Goal: Task Accomplishment & Management: Use online tool/utility

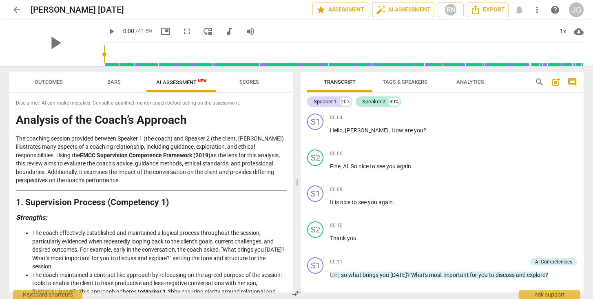
click at [17, 8] on span "arrow_back" at bounding box center [17, 10] width 10 height 10
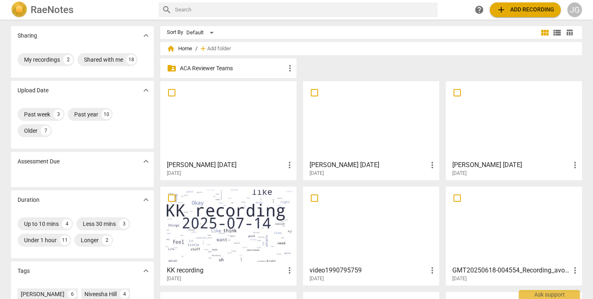
click at [215, 157] on div "[PERSON_NAME] [DATE] more_vert [DATE]" at bounding box center [228, 166] width 131 height 20
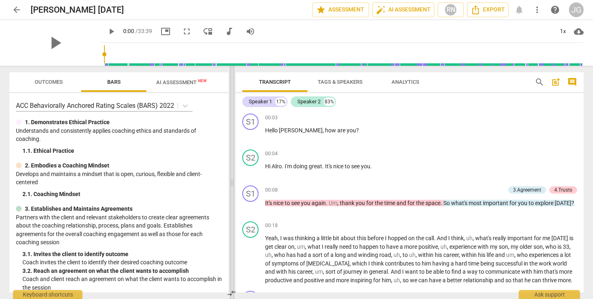
drag, startPoint x: 298, startPoint y: 183, endPoint x: 233, endPoint y: 192, distance: 65.0
click at [233, 192] on span at bounding box center [232, 182] width 5 height 233
click at [49, 76] on button "Outcomes" at bounding box center [48, 82] width 65 height 20
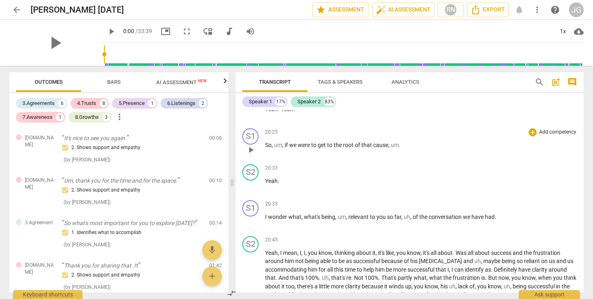
scroll to position [2031, 0]
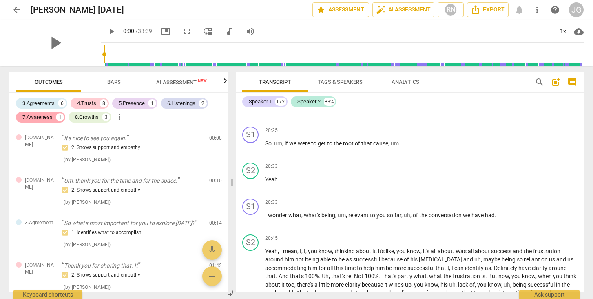
click at [35, 121] on div "7.Awareness" at bounding box center [37, 117] width 30 height 8
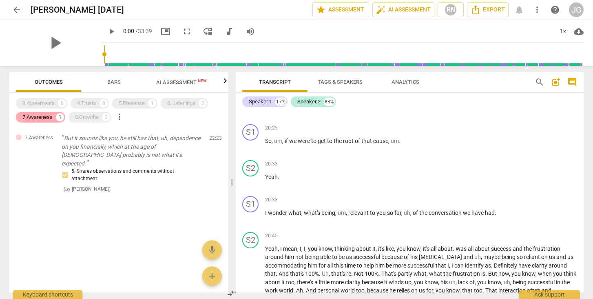
click at [35, 121] on div "7.Awareness" at bounding box center [37, 117] width 30 height 8
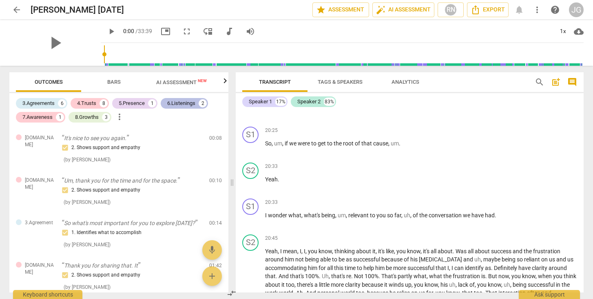
click at [173, 104] on div "6.Listenings" at bounding box center [181, 103] width 28 height 8
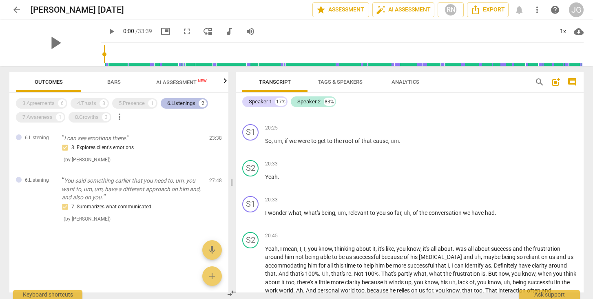
click at [173, 104] on div "6.Listenings" at bounding box center [181, 103] width 28 height 8
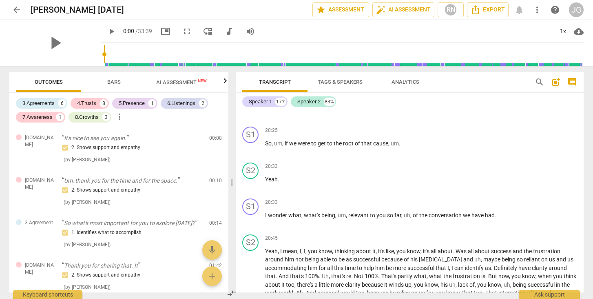
click at [15, 10] on span "arrow_back" at bounding box center [17, 10] width 10 height 10
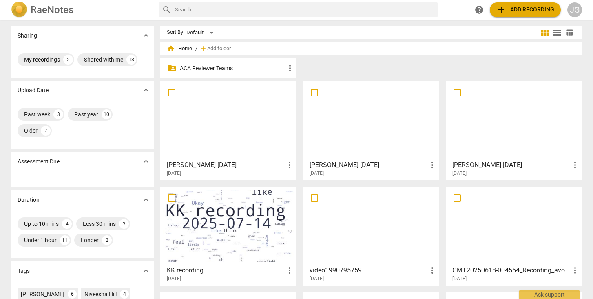
click at [335, 164] on h3 "[PERSON_NAME] [DATE]" at bounding box center [369, 165] width 118 height 10
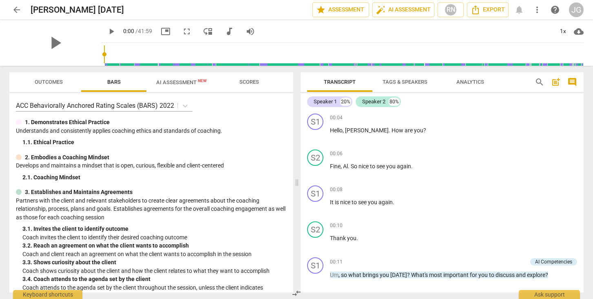
click at [169, 82] on span "AI Assessment New" at bounding box center [181, 82] width 51 height 6
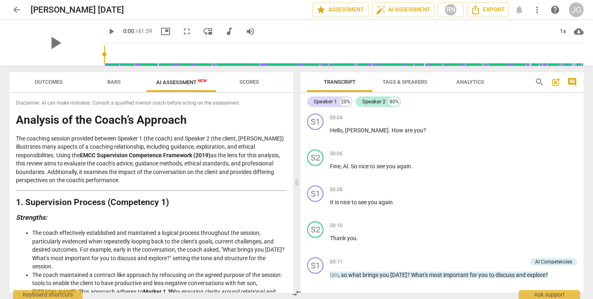
click at [118, 82] on span "Bars" at bounding box center [113, 82] width 13 height 6
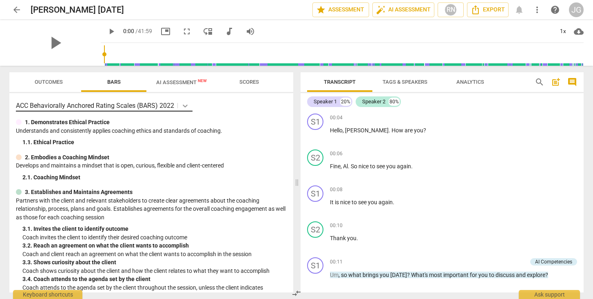
click at [186, 106] on icon at bounding box center [185, 105] width 5 height 3
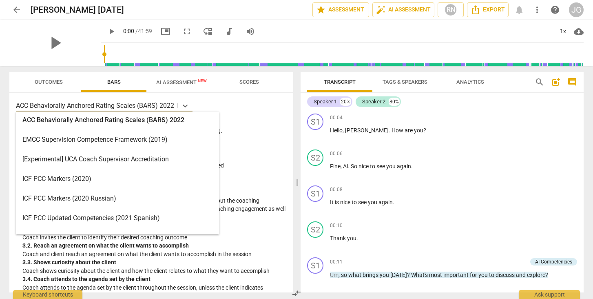
scroll to position [1, 0]
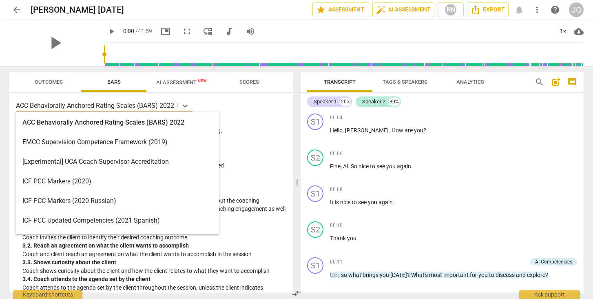
click at [86, 180] on div "ICF PCC Markers (2020)" at bounding box center [117, 181] width 203 height 20
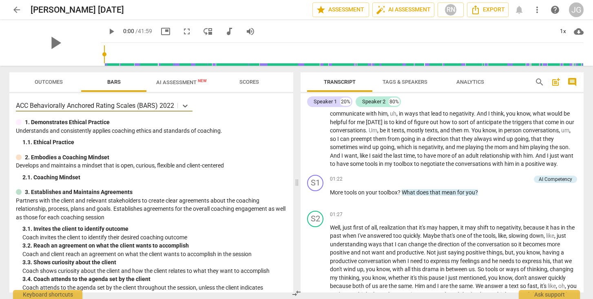
scroll to position [212, 0]
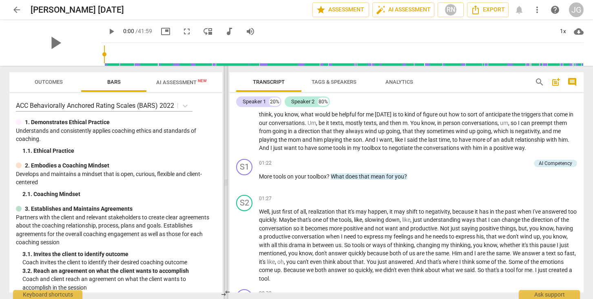
drag, startPoint x: 297, startPoint y: 179, endPoint x: 224, endPoint y: 190, distance: 74.3
click at [224, 190] on span at bounding box center [226, 182] width 5 height 233
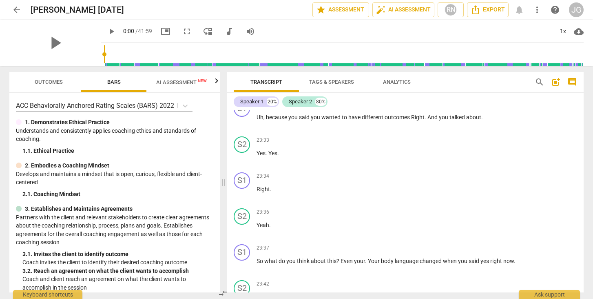
scroll to position [2688, 0]
click at [49, 82] on span "Outcomes" at bounding box center [49, 82] width 28 height 6
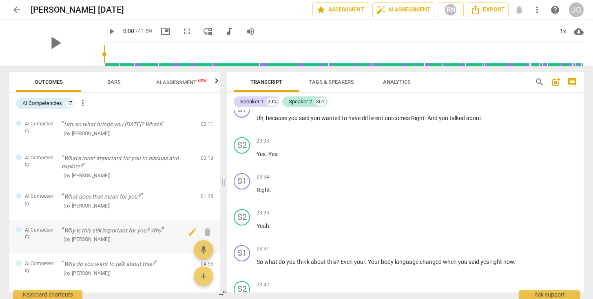
scroll to position [0, 0]
click at [111, 84] on span "Bars" at bounding box center [113, 82] width 13 height 6
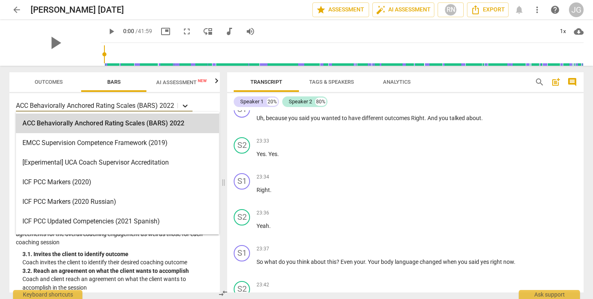
click at [184, 106] on icon at bounding box center [185, 106] width 8 height 8
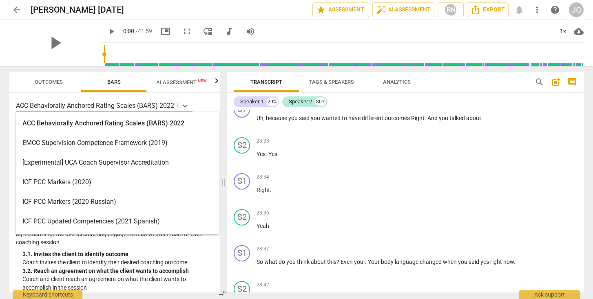
click at [102, 183] on div "ICF PCC Markers (2020)" at bounding box center [117, 182] width 203 height 20
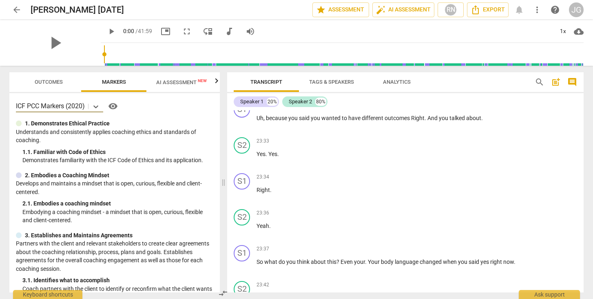
click at [61, 82] on span "Outcomes" at bounding box center [49, 82] width 28 height 6
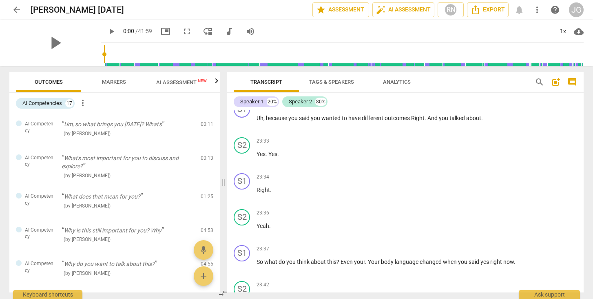
click at [181, 83] on span "AI Assessment New" at bounding box center [181, 82] width 51 height 6
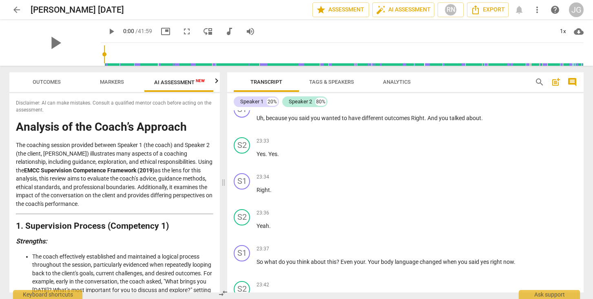
scroll to position [0, 3]
click at [401, 11] on span "auto_fix_high AI Assessment" at bounding box center [403, 10] width 55 height 10
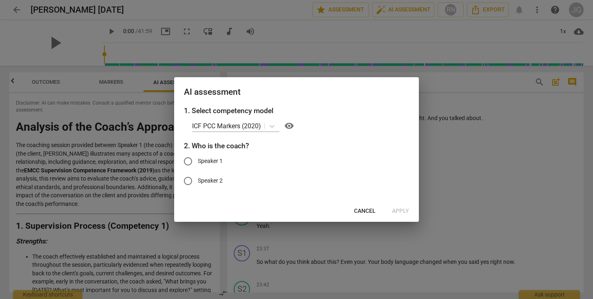
click at [365, 214] on span "Cancel" at bounding box center [365, 211] width 22 height 8
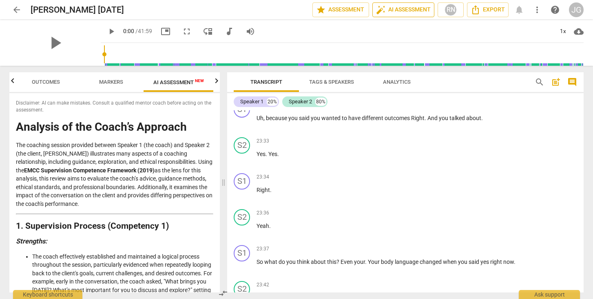
click at [399, 10] on span "auto_fix_high AI Assessment" at bounding box center [403, 10] width 55 height 10
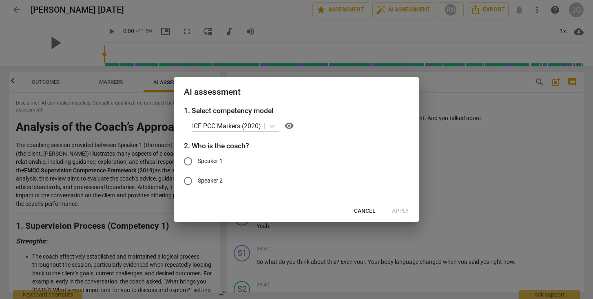
click at [184, 162] on input "Speaker 1" at bounding box center [188, 161] width 20 height 20
radio input "true"
click at [398, 210] on span "Apply" at bounding box center [400, 211] width 17 height 8
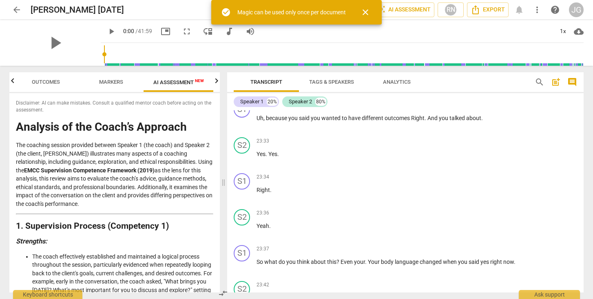
click at [370, 11] on span "close" at bounding box center [366, 12] width 10 height 10
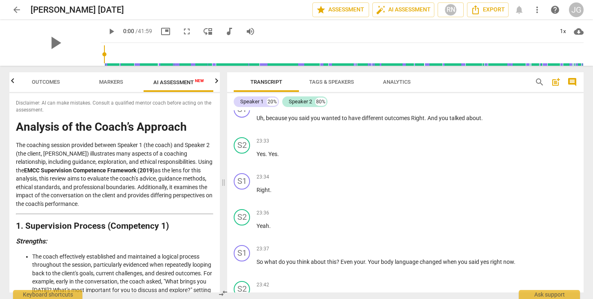
click at [18, 9] on span "arrow_back" at bounding box center [17, 10] width 10 height 10
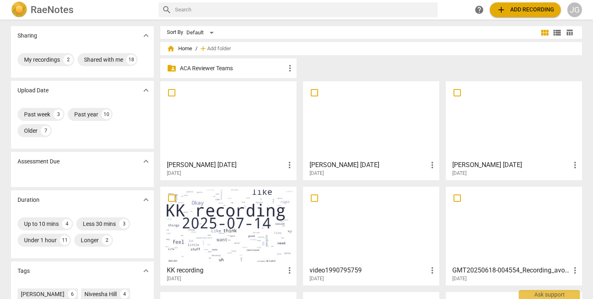
click at [475, 165] on h3 "[PERSON_NAME] [DATE]" at bounding box center [511, 165] width 118 height 10
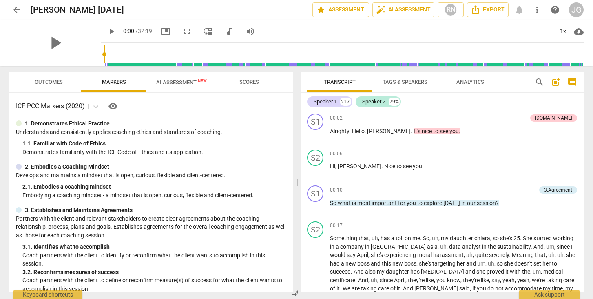
click at [184, 83] on span "AI Assessment New" at bounding box center [181, 82] width 51 height 6
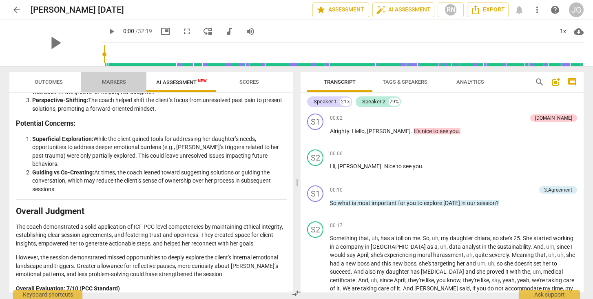
click at [119, 77] on span "Markers" at bounding box center [114, 82] width 44 height 11
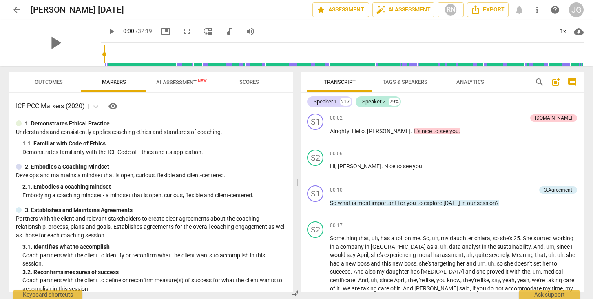
click at [44, 81] on span "Outcomes" at bounding box center [49, 82] width 28 height 6
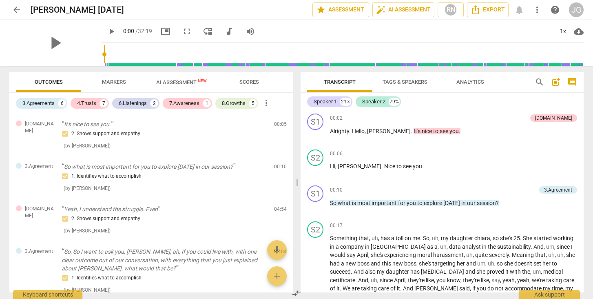
click at [16, 9] on span "arrow_back" at bounding box center [17, 10] width 10 height 10
